Goal: Task Accomplishment & Management: Complete application form

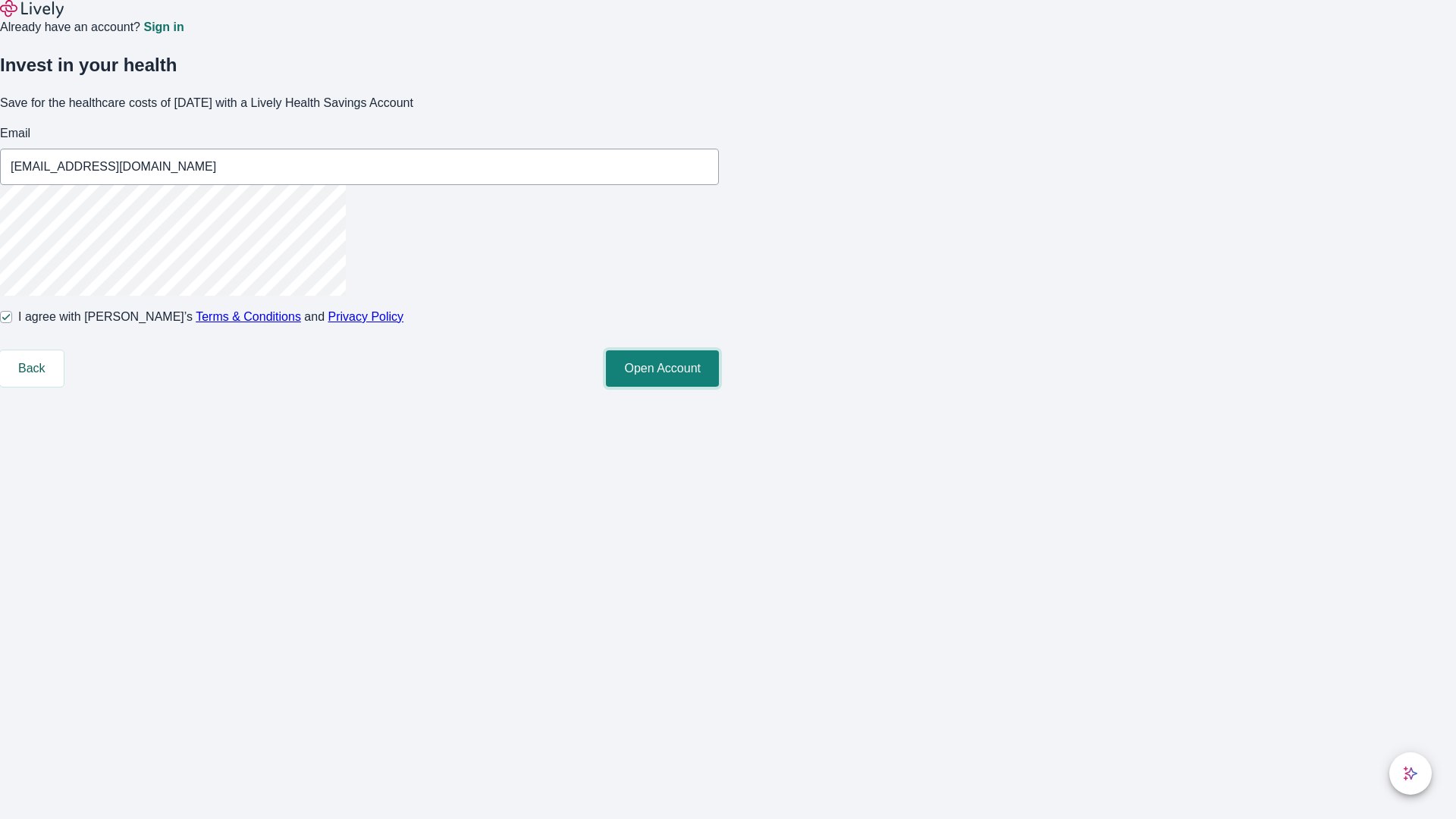
click at [719, 387] on button "Open Account" at bounding box center [663, 368] width 113 height 37
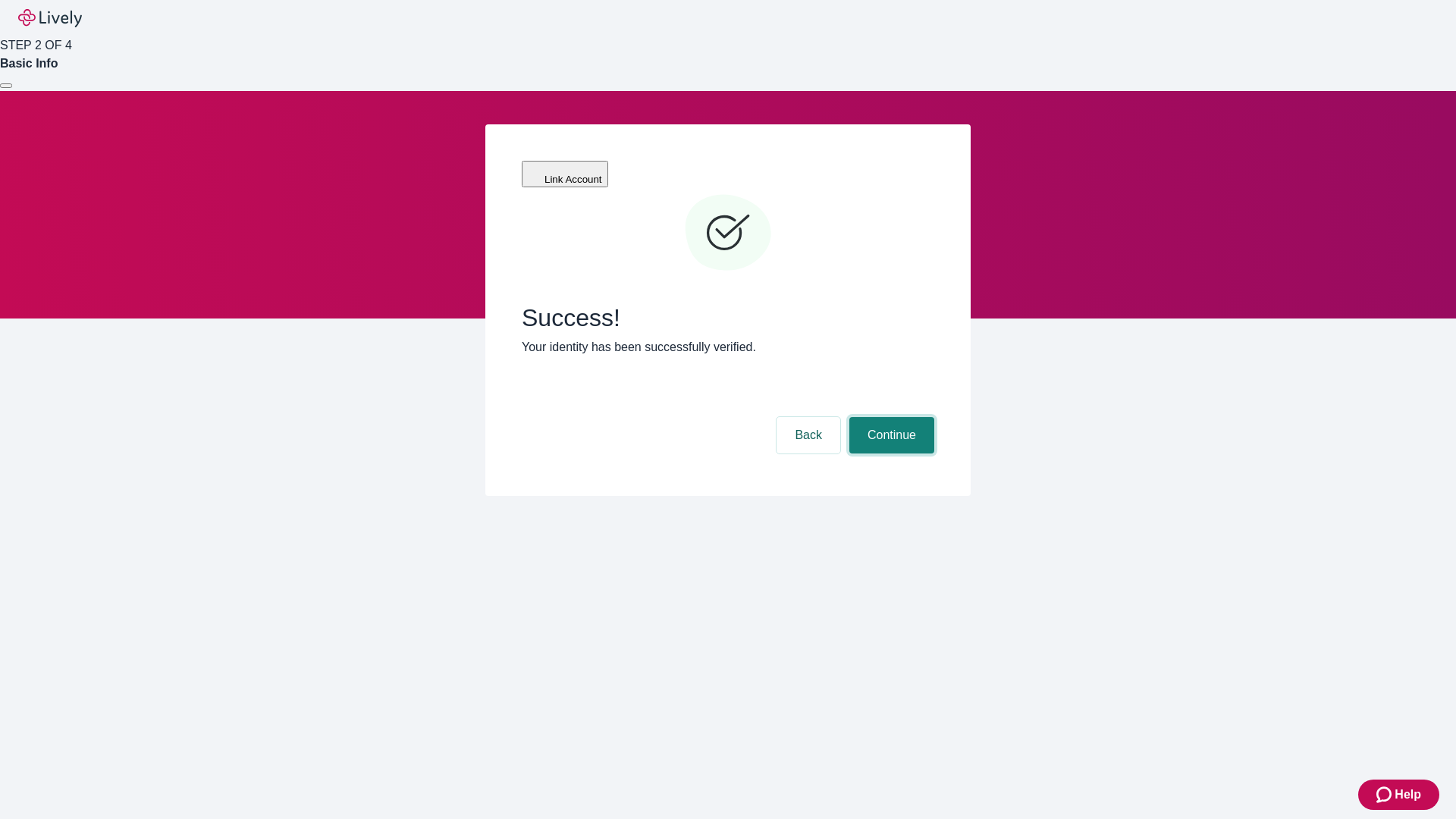
click at [890, 417] on button "Continue" at bounding box center [892, 435] width 85 height 37
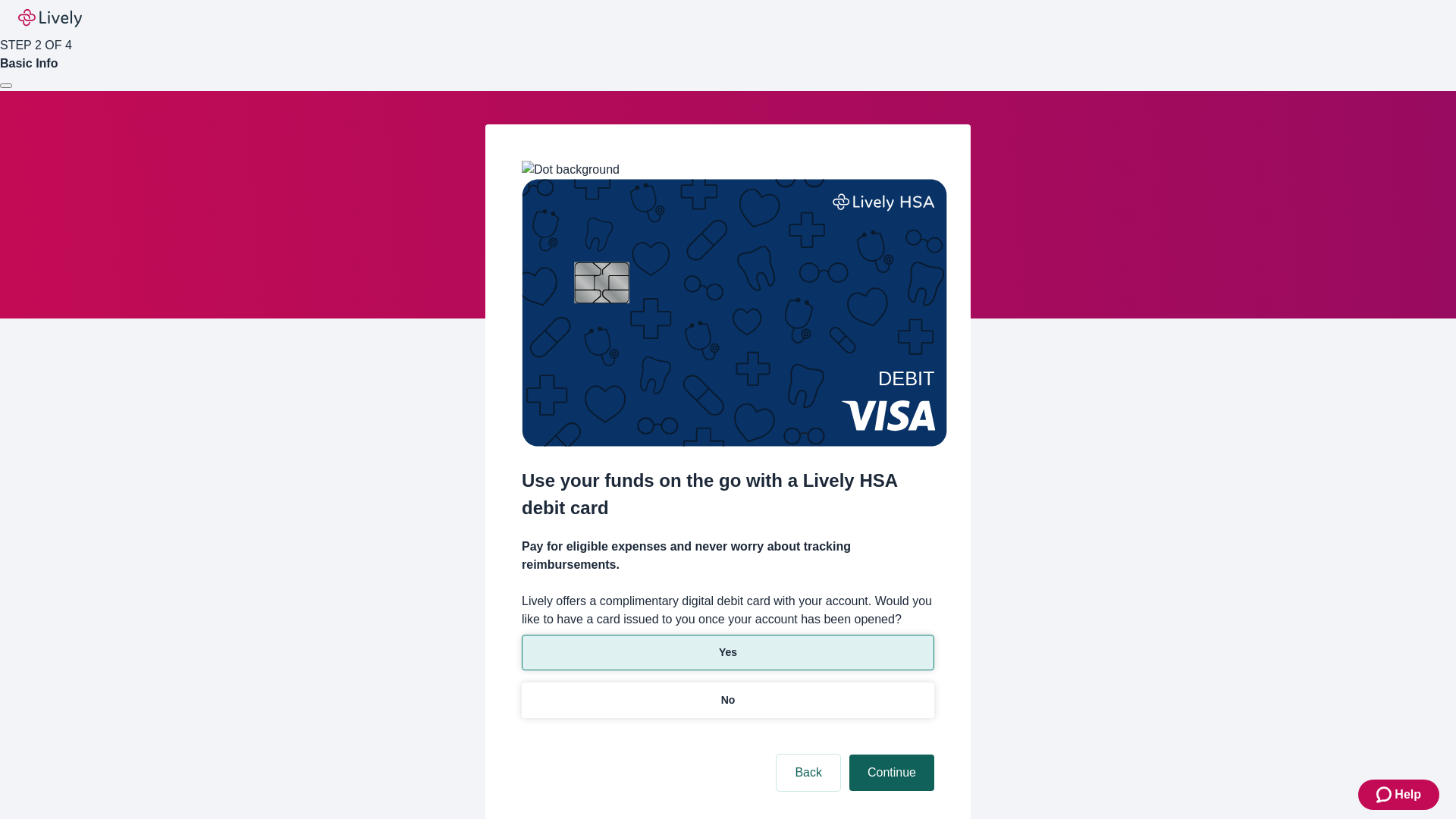
click at [727, 644] on p "Yes" at bounding box center [728, 653] width 18 height 16
click at [890, 755] on button "Continue" at bounding box center [892, 773] width 85 height 37
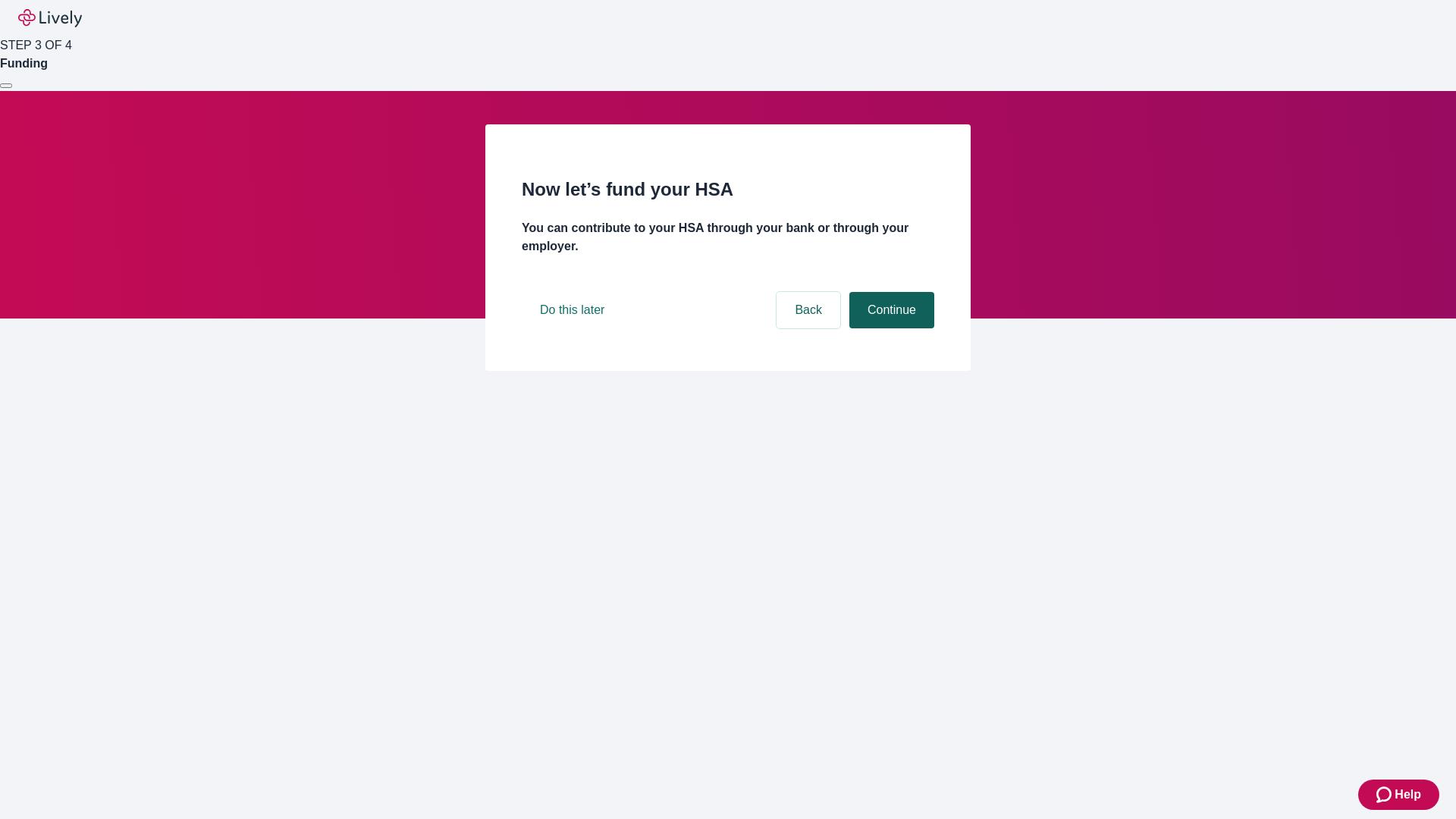
click at [890, 328] on button "Continue" at bounding box center [892, 310] width 85 height 37
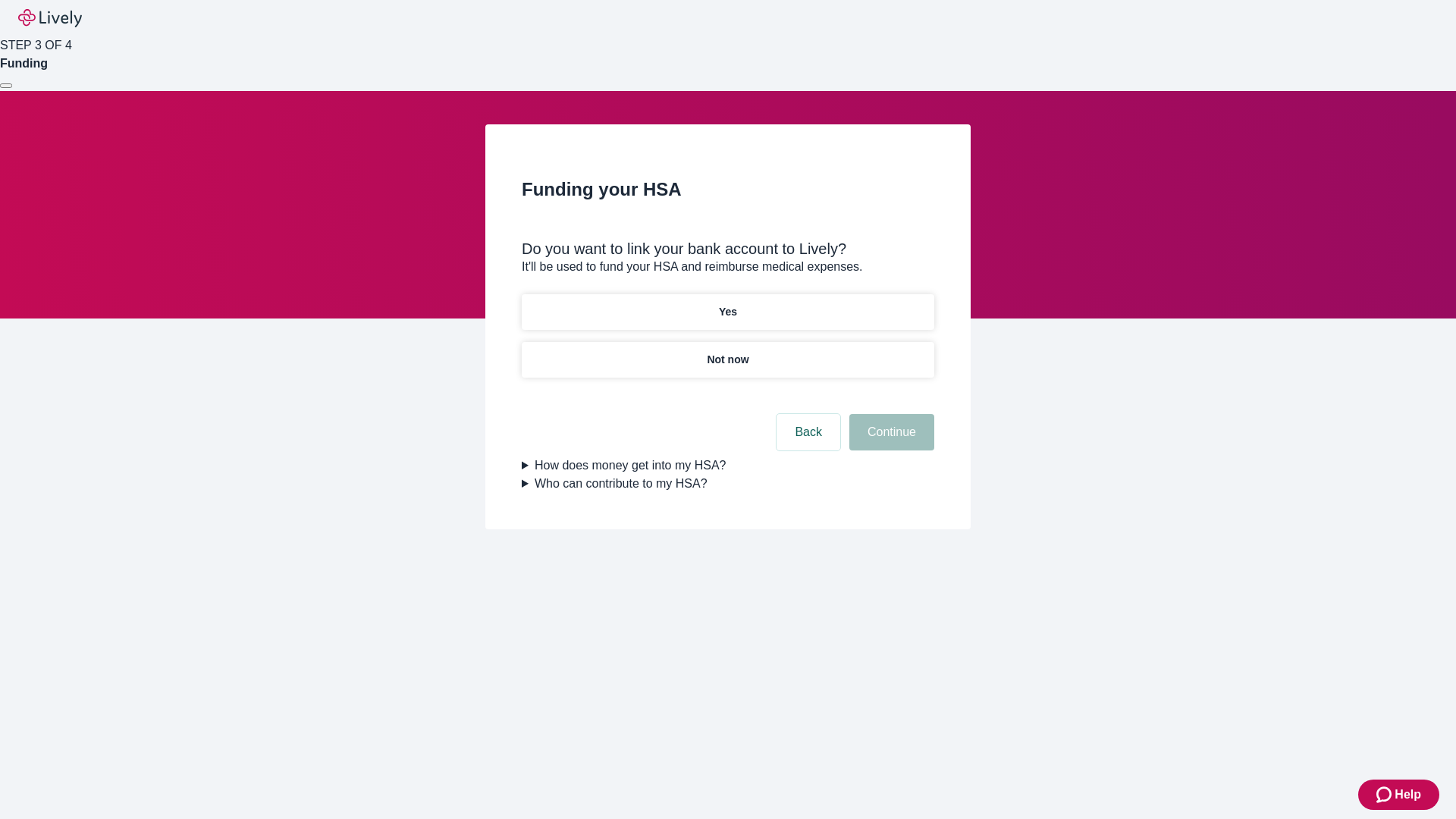
click at [727, 352] on p "Not now" at bounding box center [727, 360] width 42 height 16
click at [890, 441] on button "Continue" at bounding box center [892, 432] width 85 height 37
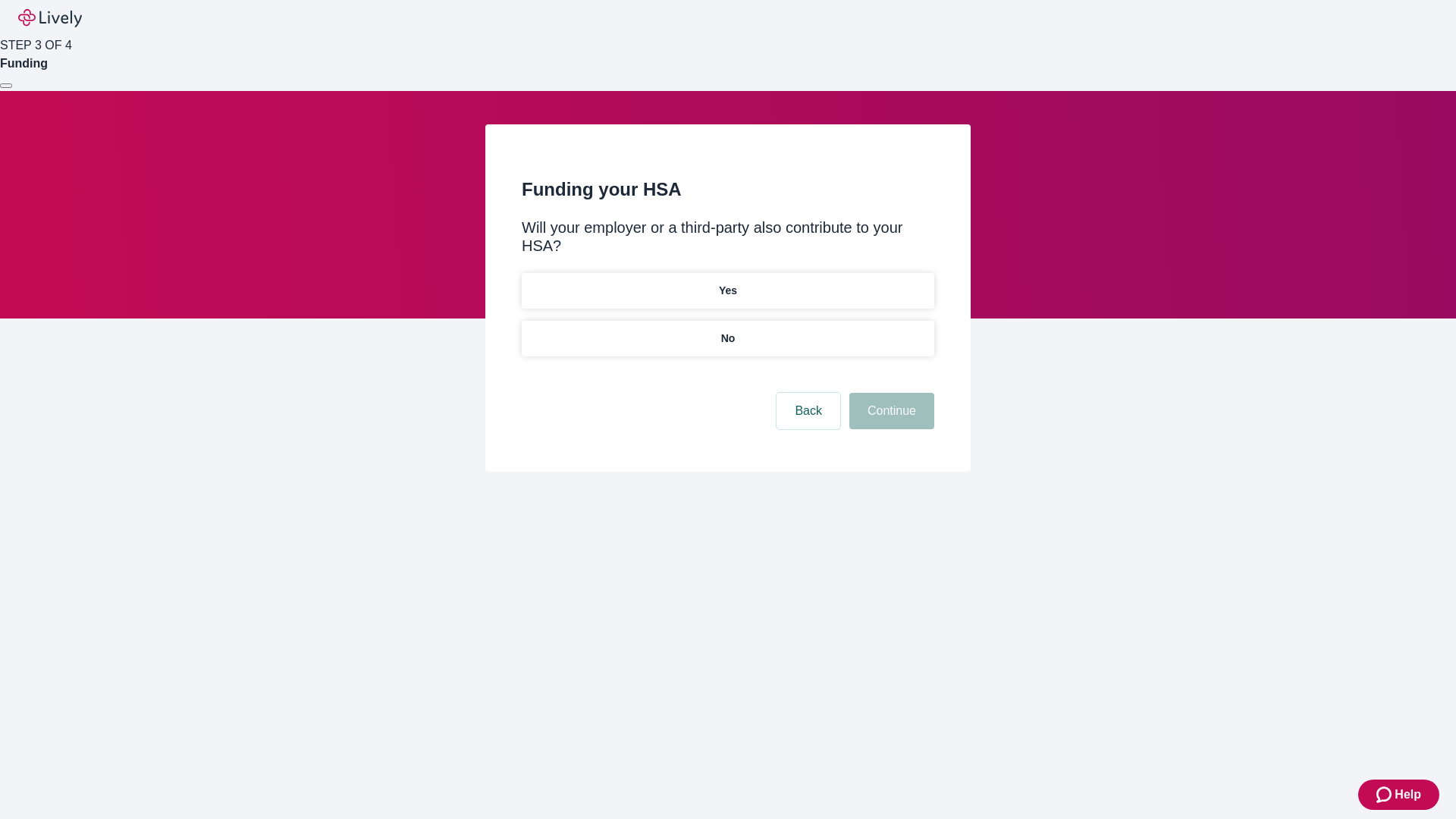
click at [727, 330] on p "No" at bounding box center [729, 339] width 15 height 16
click at [890, 392] on button "Continue" at bounding box center [892, 410] width 85 height 37
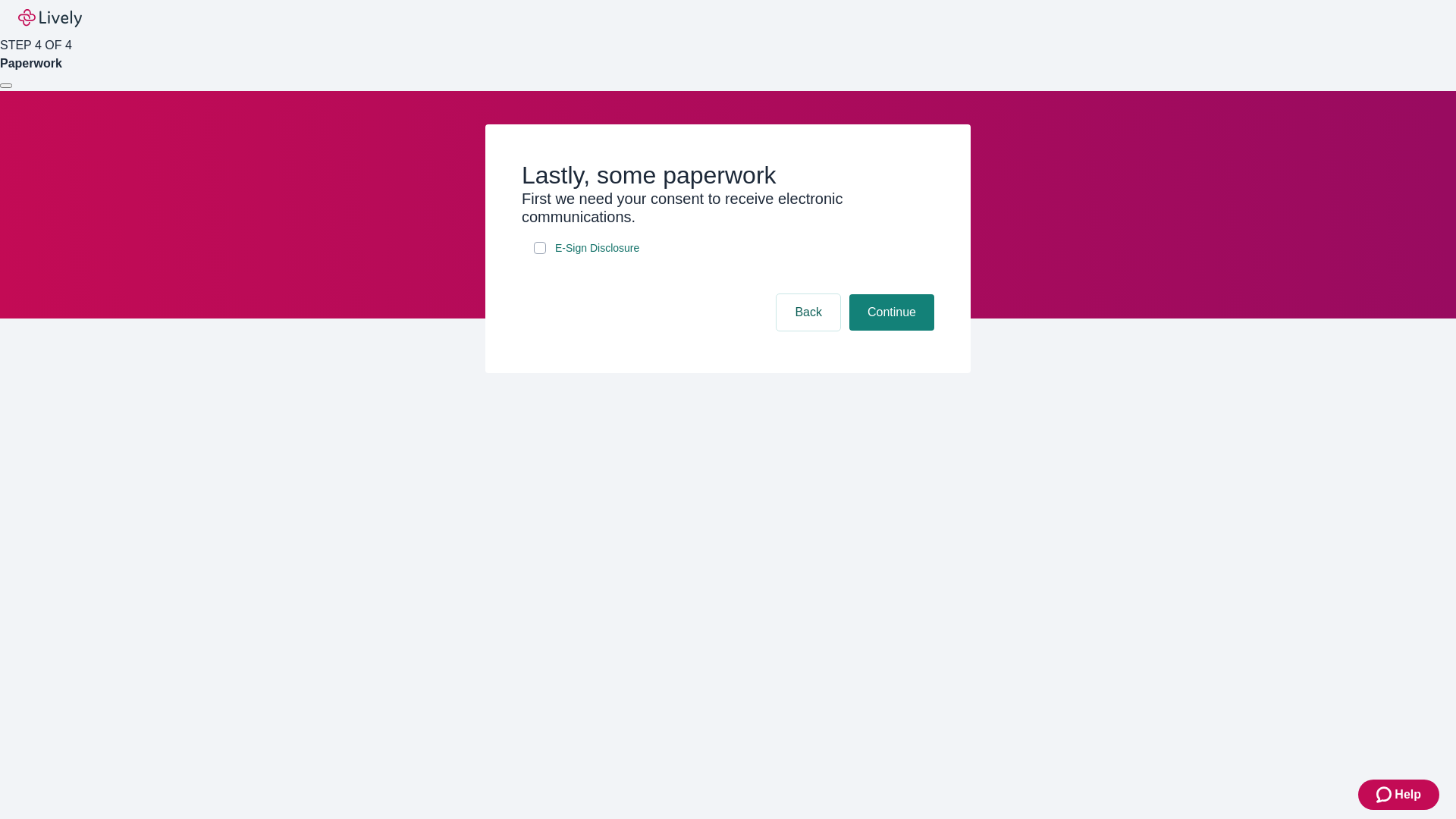
click at [540, 254] on input "E-Sign Disclosure" at bounding box center [539, 247] width 12 height 12
checkbox input "true"
click at [890, 330] on button "Continue" at bounding box center [892, 312] width 85 height 37
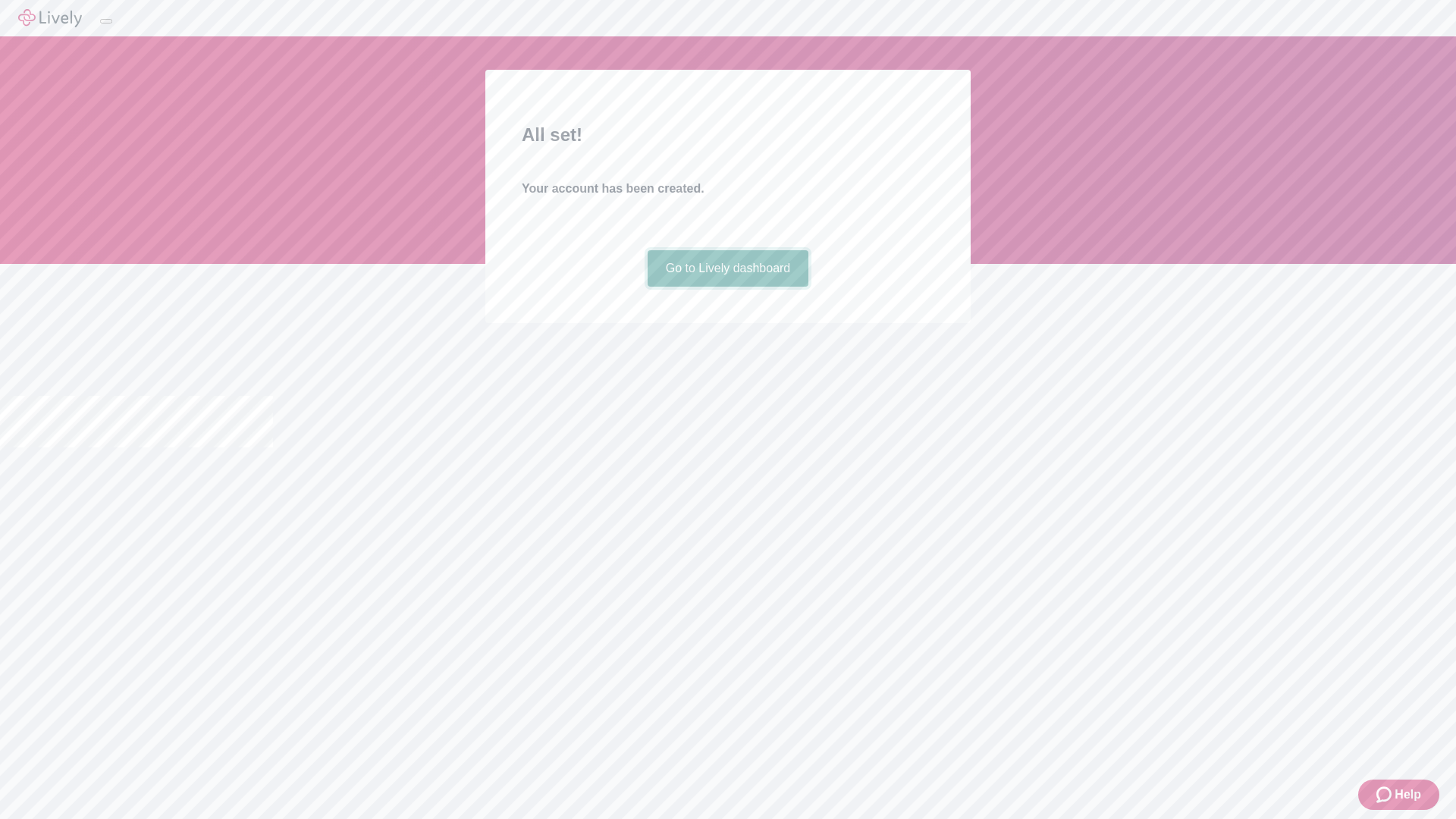
click at [727, 286] on link "Go to Lively dashboard" at bounding box center [729, 268] width 162 height 37
